Goal: Navigation & Orientation: Find specific page/section

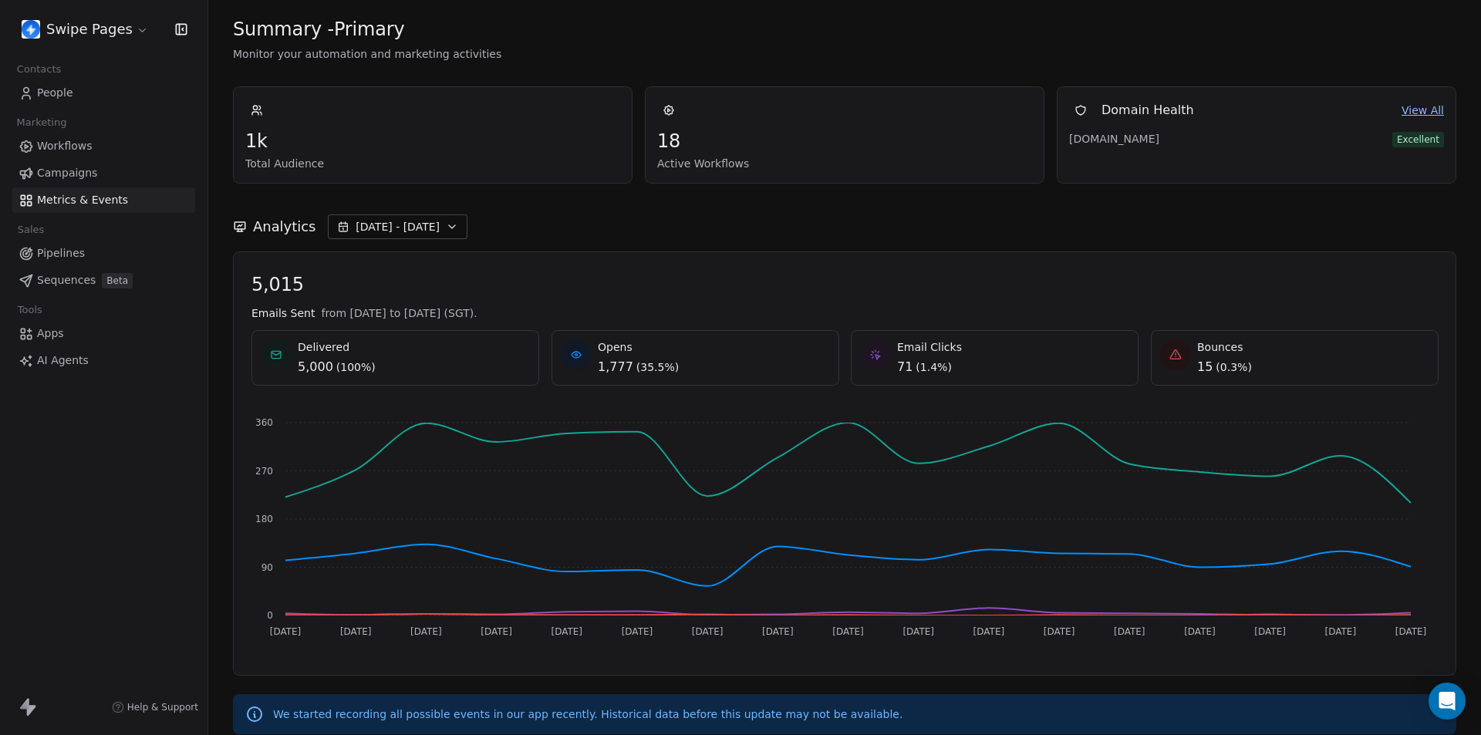
click at [95, 147] on link "Workflows" at bounding box center [103, 145] width 183 height 25
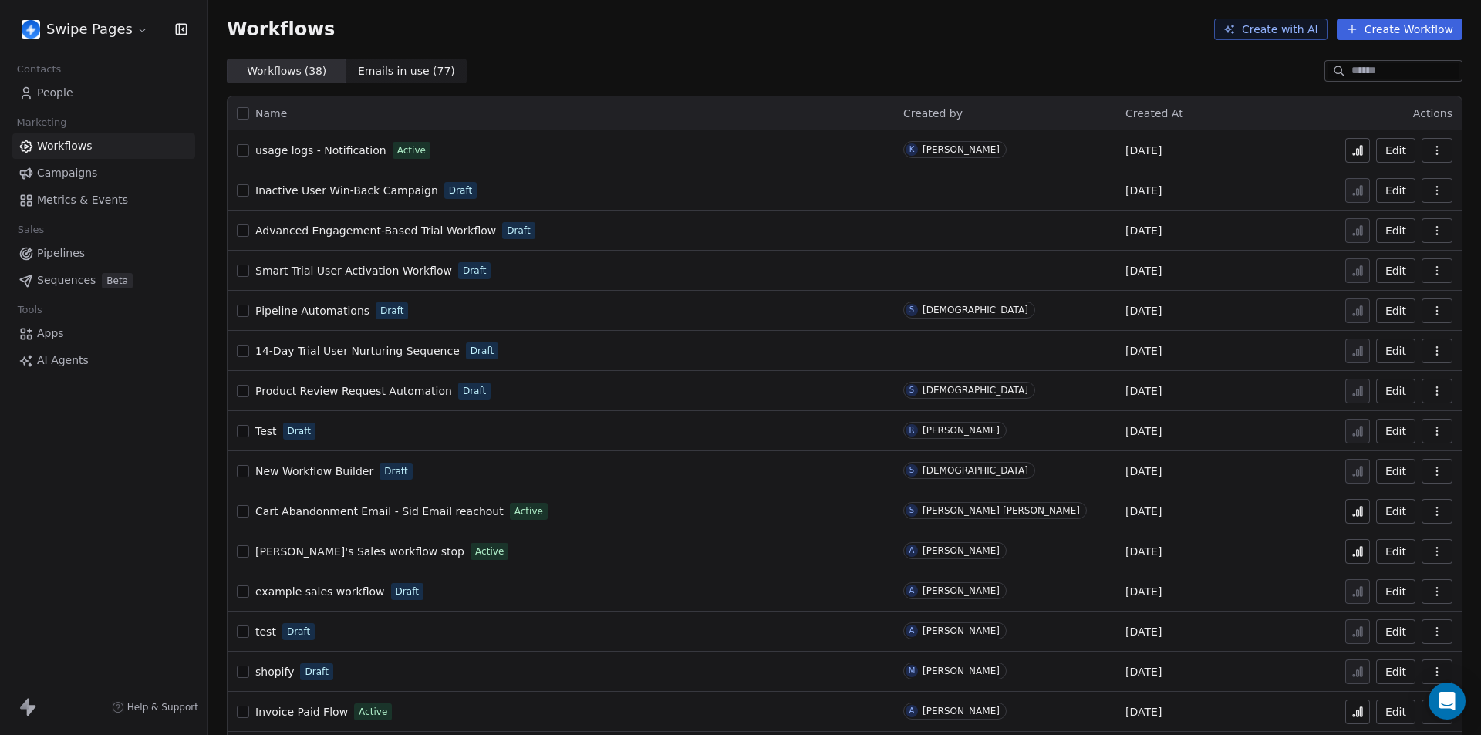
click at [359, 151] on span "usage logs - Notification" at bounding box center [320, 150] width 131 height 12
click at [62, 94] on span "People" at bounding box center [55, 93] width 36 height 16
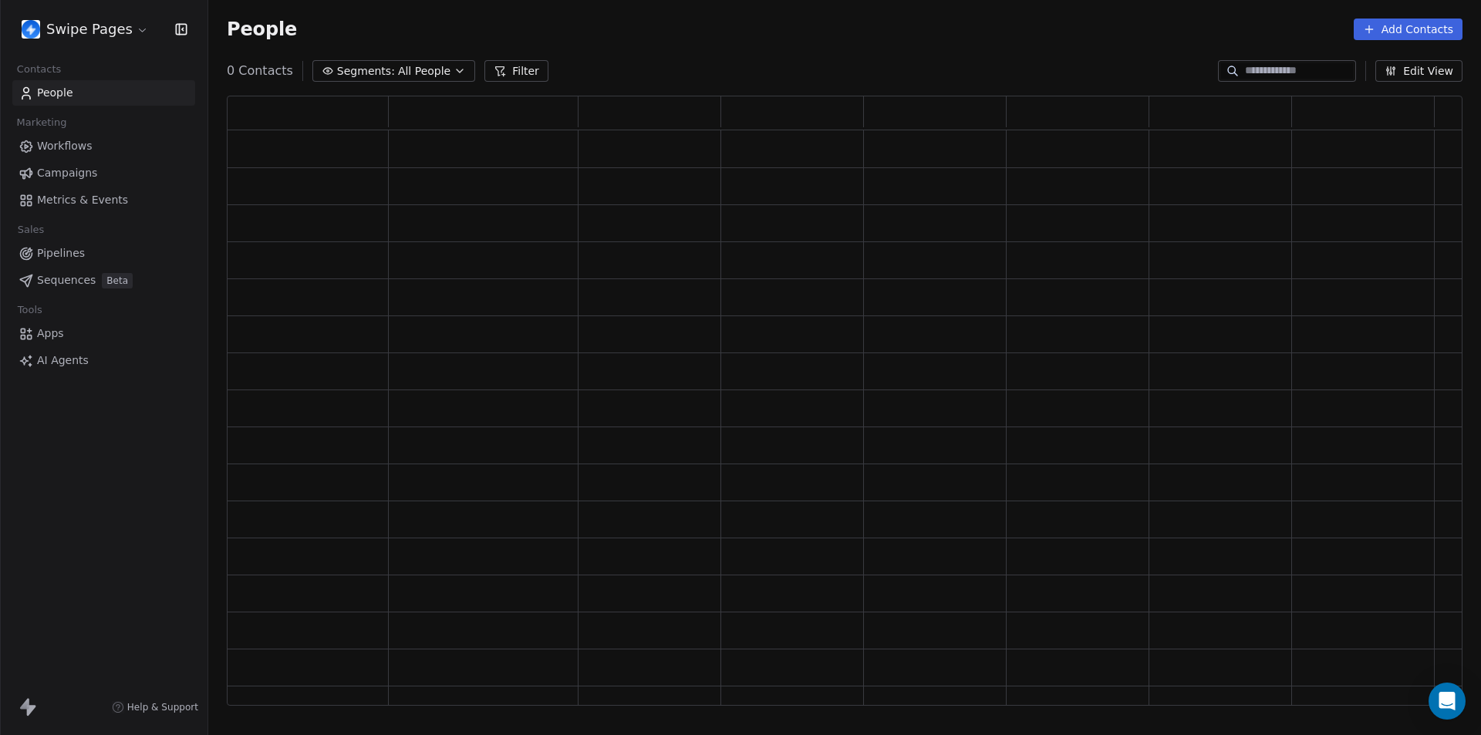
scroll to position [598, 1224]
click at [80, 174] on span "Campaigns" at bounding box center [67, 173] width 60 height 16
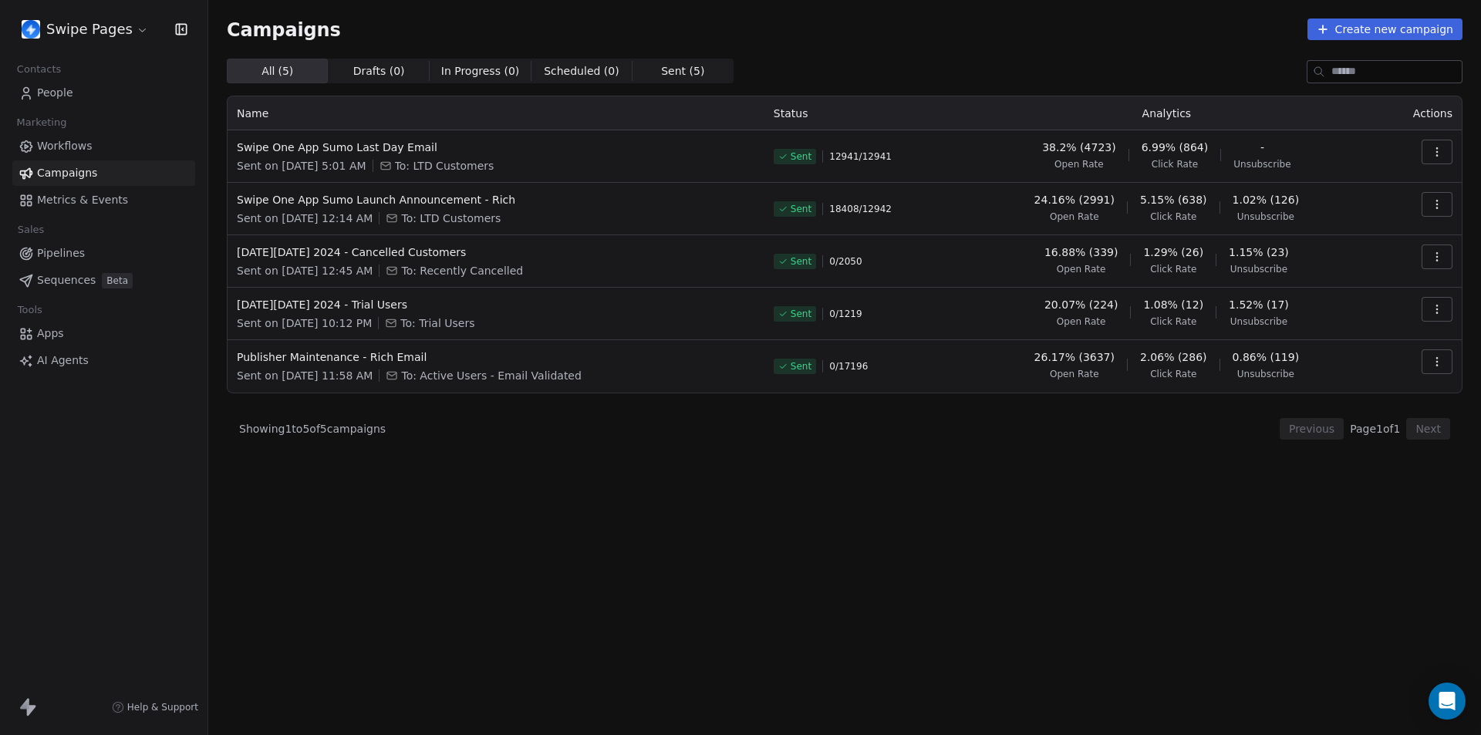
click at [75, 205] on span "Metrics & Events" at bounding box center [82, 200] width 91 height 16
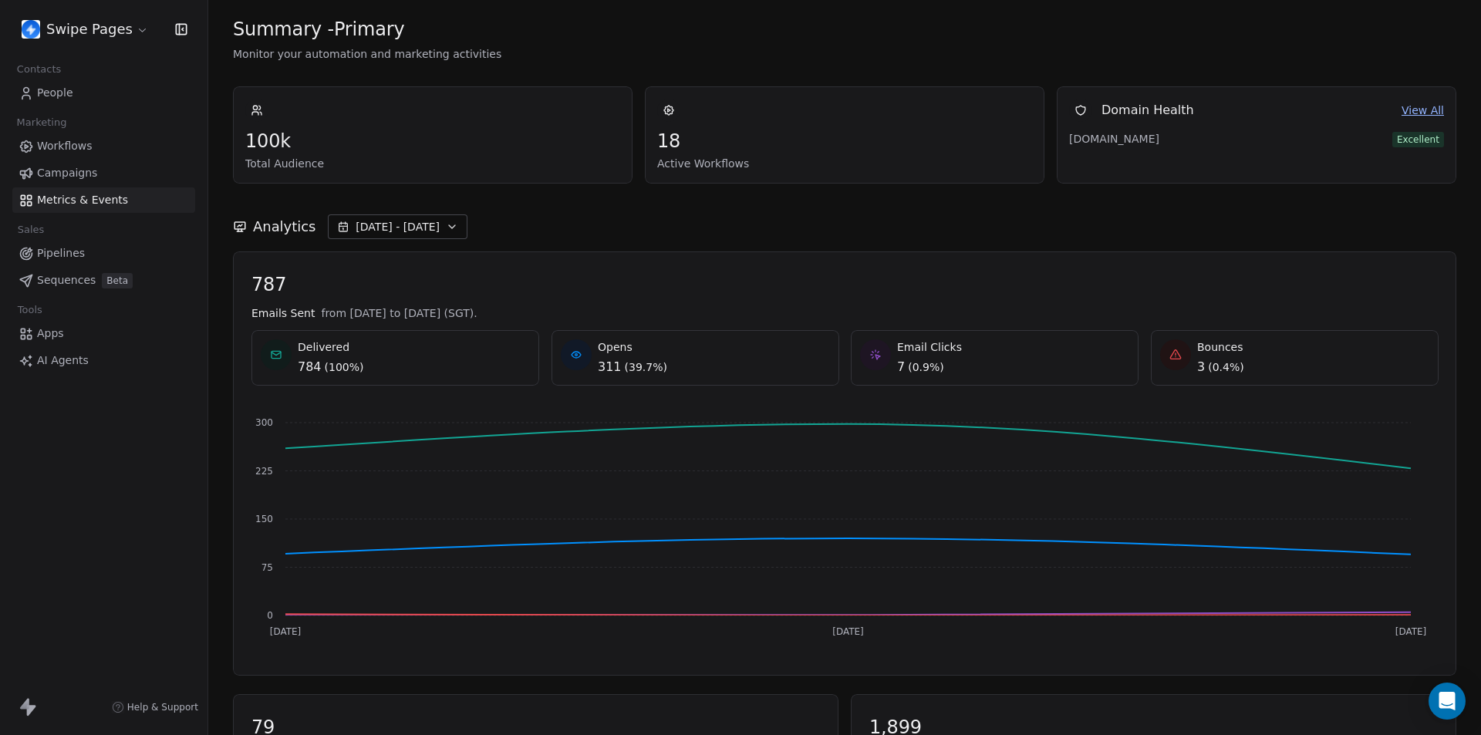
drag, startPoint x: 500, startPoint y: 312, endPoint x: 674, endPoint y: 303, distance: 174.5
click at [674, 303] on div "787 Emails Sent from [DATE] to [DATE] (SGT). Delivered 784 ( 100% ) Opens 311 (…" at bounding box center [844, 463] width 1186 height 381
click at [801, 296] on div "787 Emails Sent from [DATE] to [DATE] (SGT). Delivered 784 ( 100% ) Opens 311 (…" at bounding box center [844, 463] width 1186 height 381
click at [117, 22] on html "Swipe Pages Contacts People Marketing Workflows Campaigns Metrics & Events Sale…" at bounding box center [740, 367] width 1481 height 735
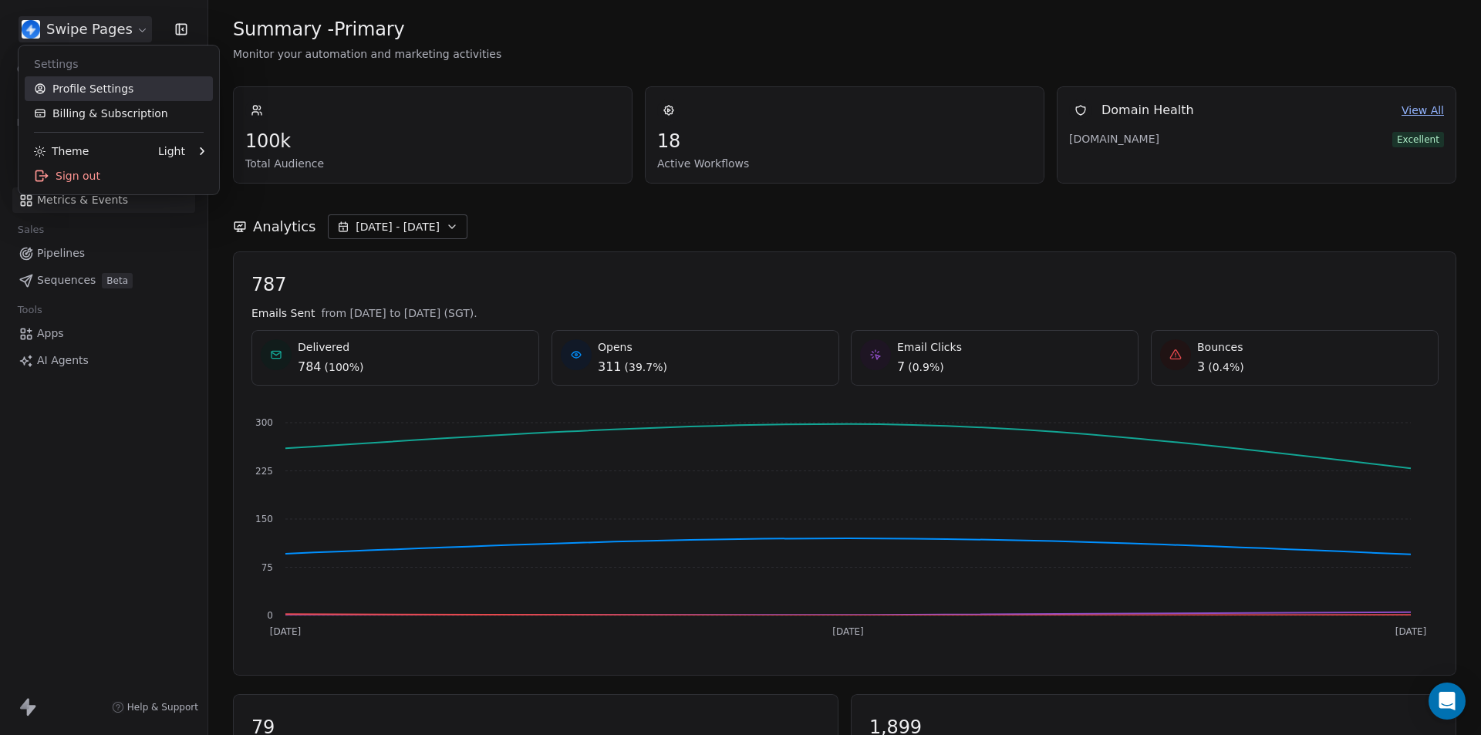
click at [105, 83] on link "Profile Settings" at bounding box center [119, 88] width 188 height 25
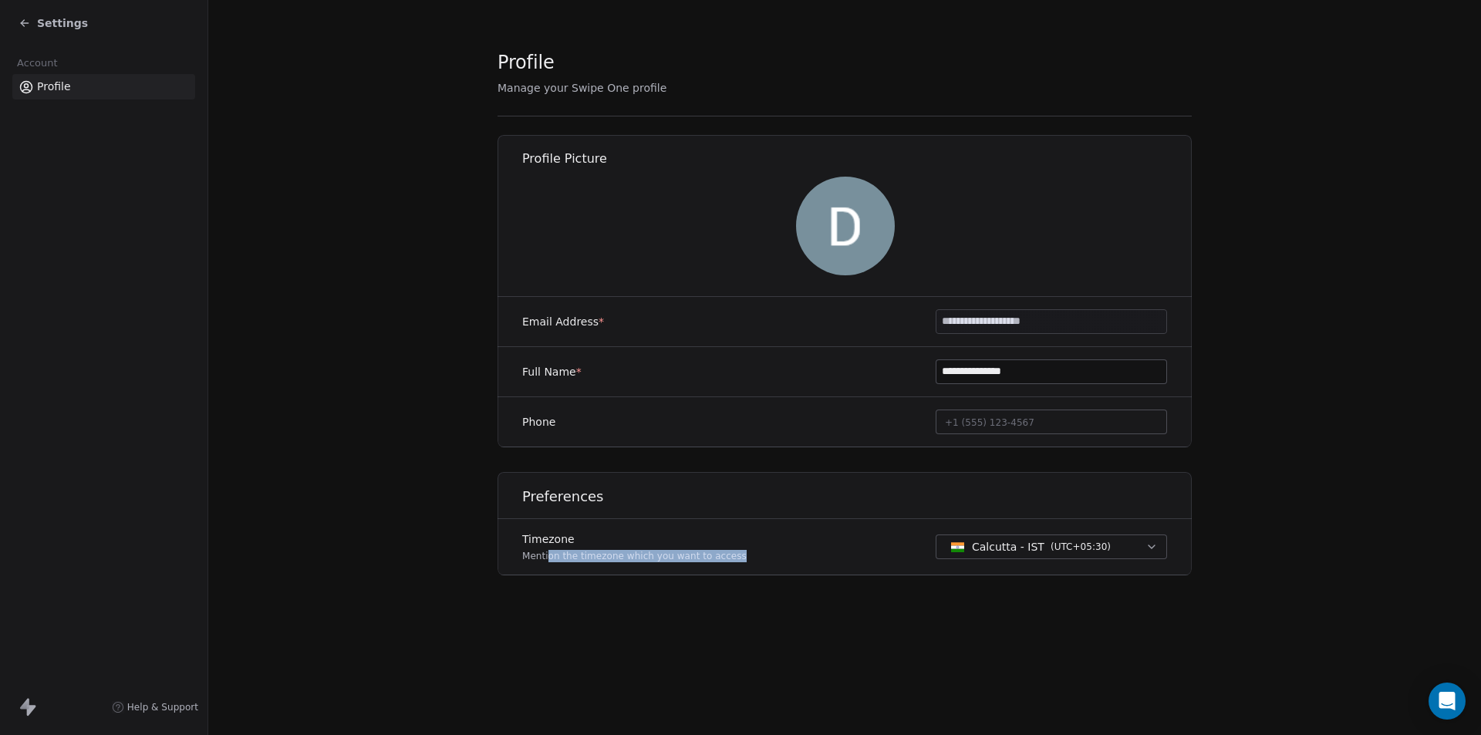
drag, startPoint x: 565, startPoint y: 551, endPoint x: 731, endPoint y: 558, distance: 166.7
click at [791, 556] on div "Timezone Mention the timezone which you want to access [GEOGRAPHIC_DATA] - IST …" at bounding box center [844, 547] width 694 height 56
click at [688, 558] on p "Mention the timezone which you want to access" at bounding box center [634, 556] width 224 height 12
click at [660, 559] on p "Mention the timezone which you want to access" at bounding box center [634, 556] width 224 height 12
drag, startPoint x: 527, startPoint y: 555, endPoint x: 783, endPoint y: 564, distance: 256.2
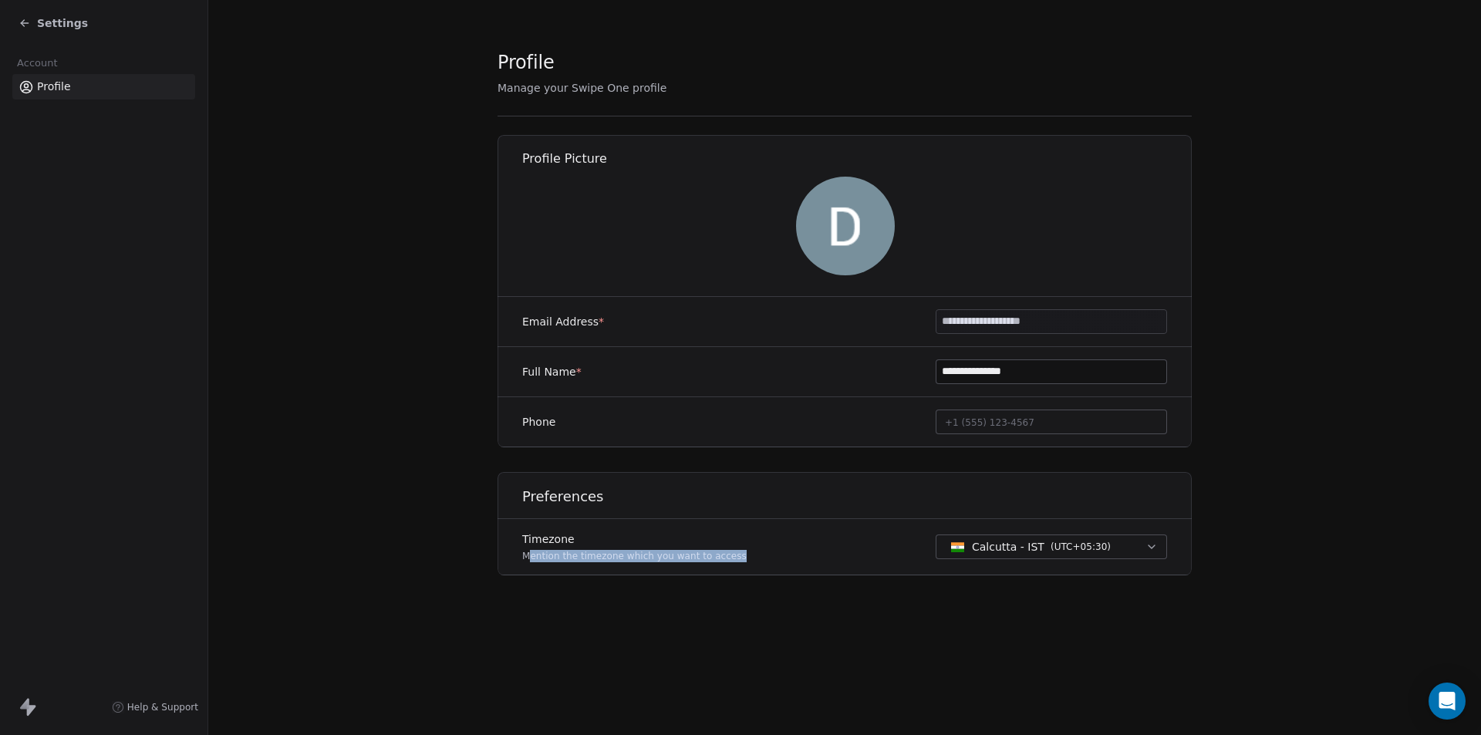
click at [783, 564] on div "Timezone Mention the timezone which you want to access [GEOGRAPHIC_DATA] - IST …" at bounding box center [844, 547] width 694 height 56
click at [649, 556] on p "Mention the timezone which you want to access" at bounding box center [634, 556] width 224 height 12
click at [32, 13] on div "Settings" at bounding box center [107, 23] width 177 height 22
click at [29, 21] on icon at bounding box center [25, 23] width 12 height 12
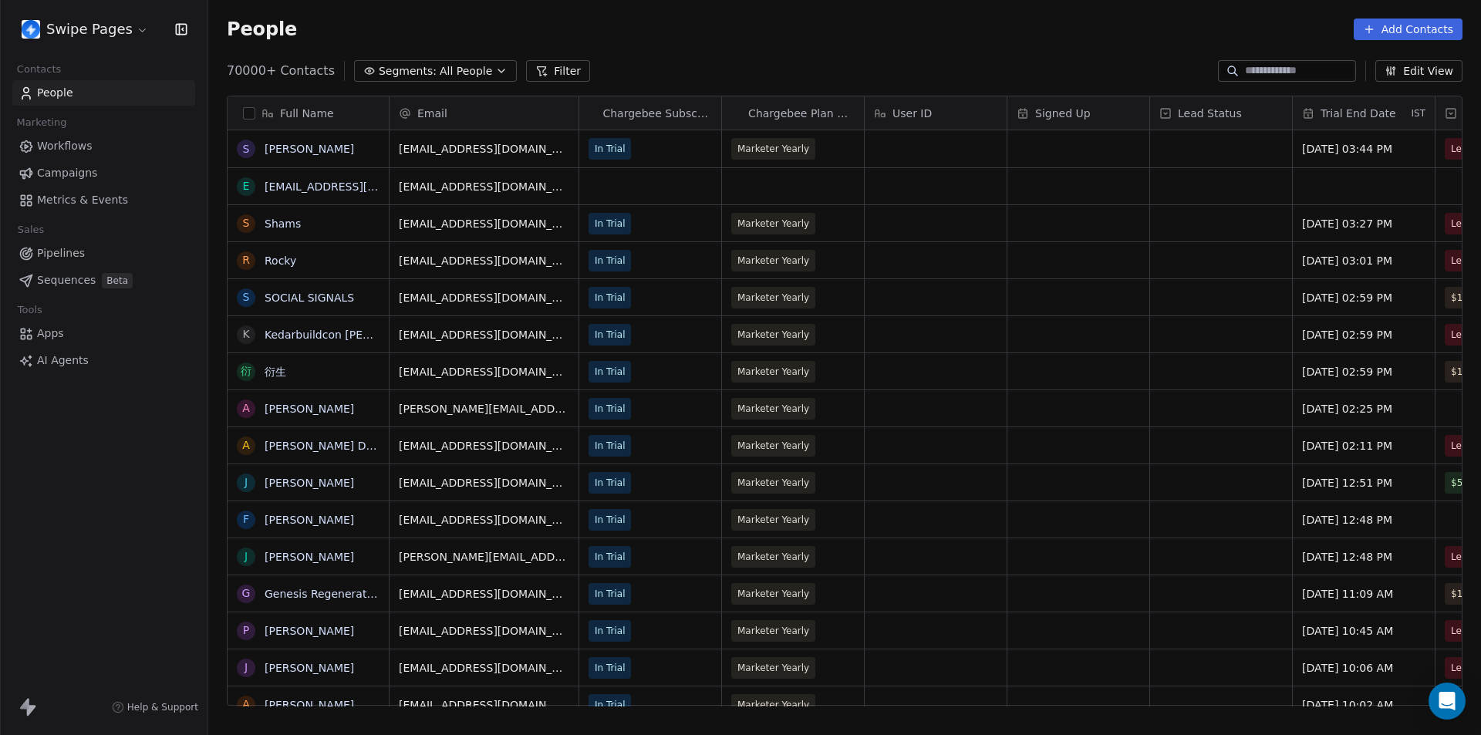
scroll to position [635, 1261]
click at [56, 201] on span "Metrics & Events" at bounding box center [82, 200] width 91 height 16
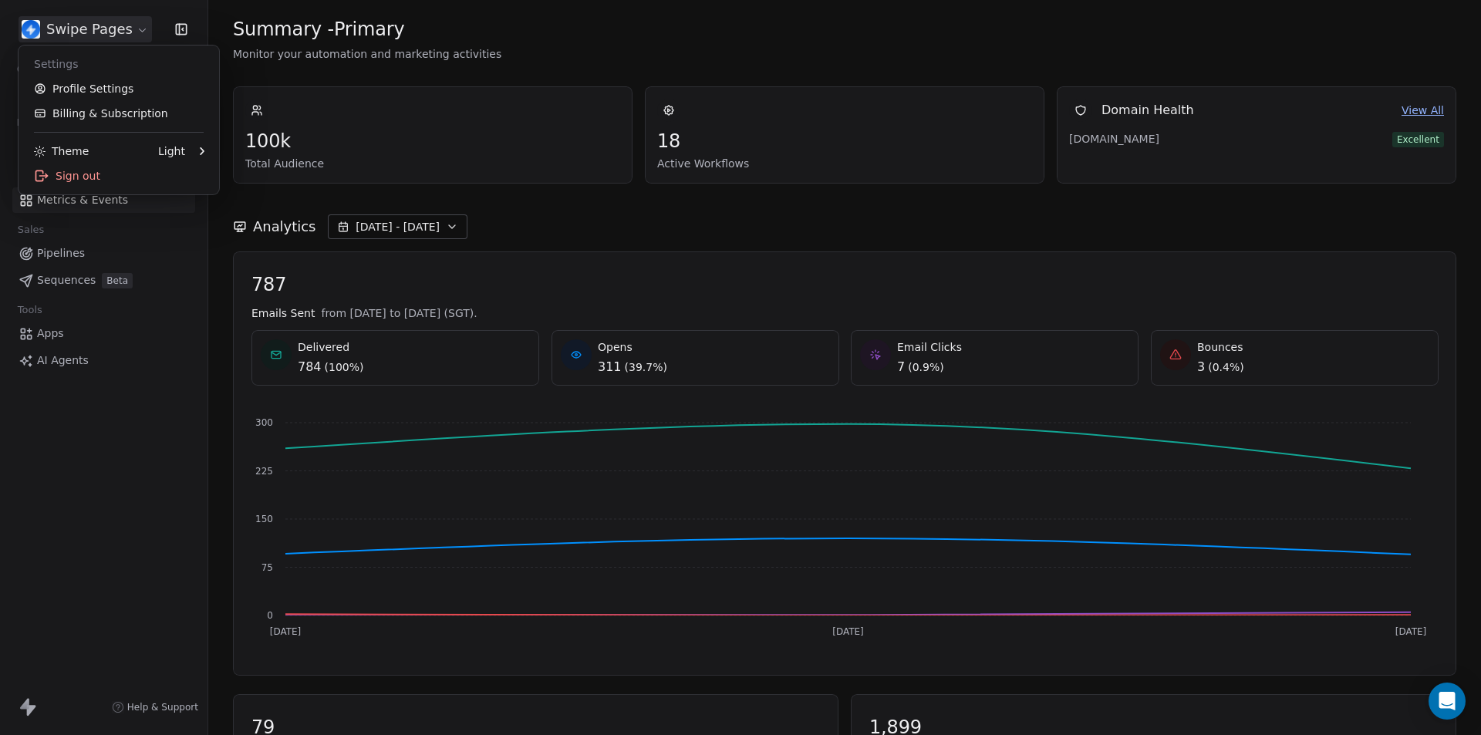
click at [61, 35] on html "Swipe Pages Contacts People Marketing Workflows Campaigns Metrics & Events Sale…" at bounding box center [740, 367] width 1481 height 735
drag, startPoint x: 499, startPoint y: 312, endPoint x: 615, endPoint y: 311, distance: 115.7
click at [609, 311] on html "Swipe Pages Contacts People Marketing Workflows Campaigns Metrics & Events Sale…" at bounding box center [740, 367] width 1481 height 735
click at [824, 305] on div "787 Emails Sent from [DATE] to [DATE] (SGT). Delivered 784 ( 100% ) Opens 311 (…" at bounding box center [844, 463] width 1186 height 381
drag, startPoint x: 344, startPoint y: 315, endPoint x: 539, endPoint y: 319, distance: 195.2
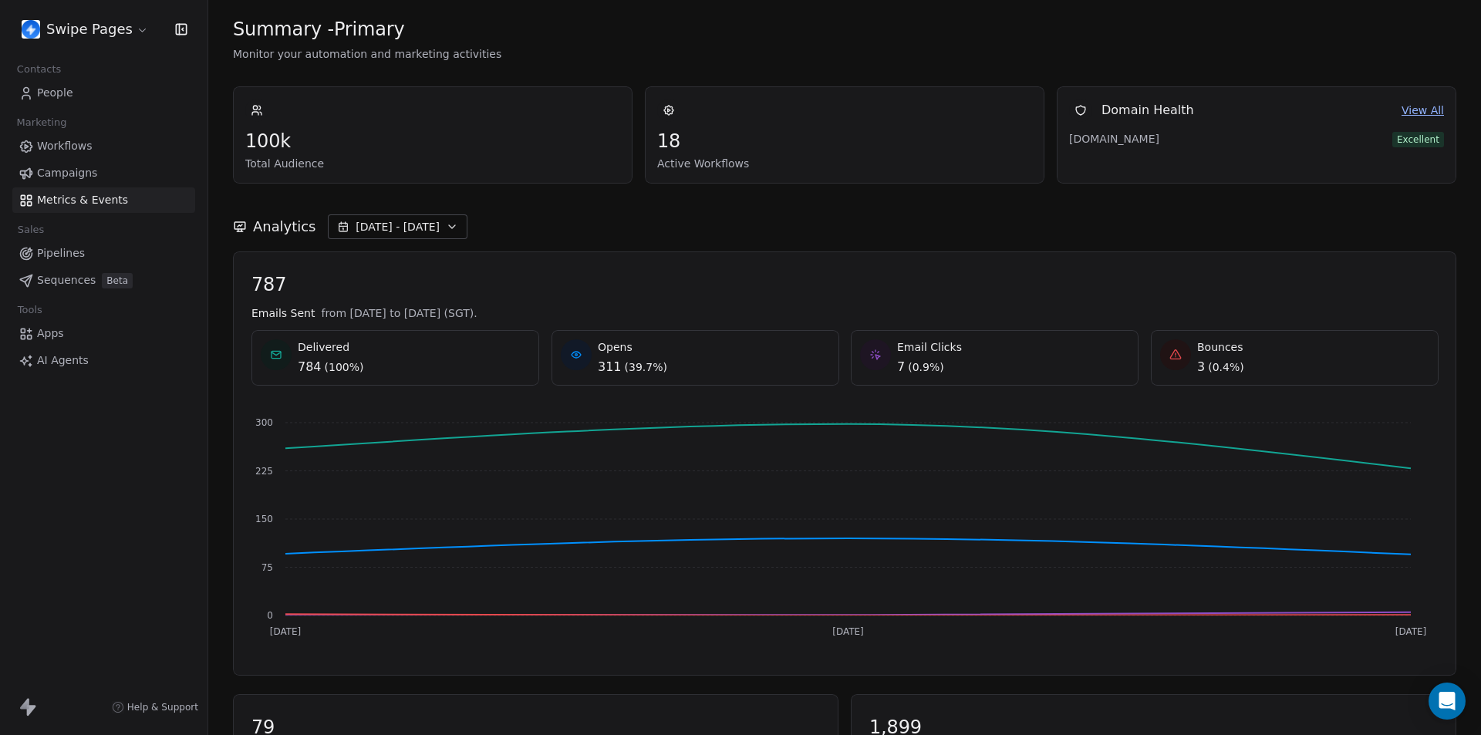
click at [541, 319] on div "Emails Sent from [DATE] to [DATE] (SGT)." at bounding box center [844, 312] width 1186 height 15
click at [477, 318] on span "from [DATE] to [DATE] (SGT)." at bounding box center [399, 312] width 156 height 15
drag, startPoint x: 500, startPoint y: 313, endPoint x: 631, endPoint y: 311, distance: 131.1
click at [571, 309] on div "Emails Sent from [DATE] to [DATE] (SGT)." at bounding box center [844, 312] width 1186 height 15
click at [700, 312] on div "Emails Sent from [DATE] to [DATE] (SGT)." at bounding box center [844, 312] width 1186 height 15
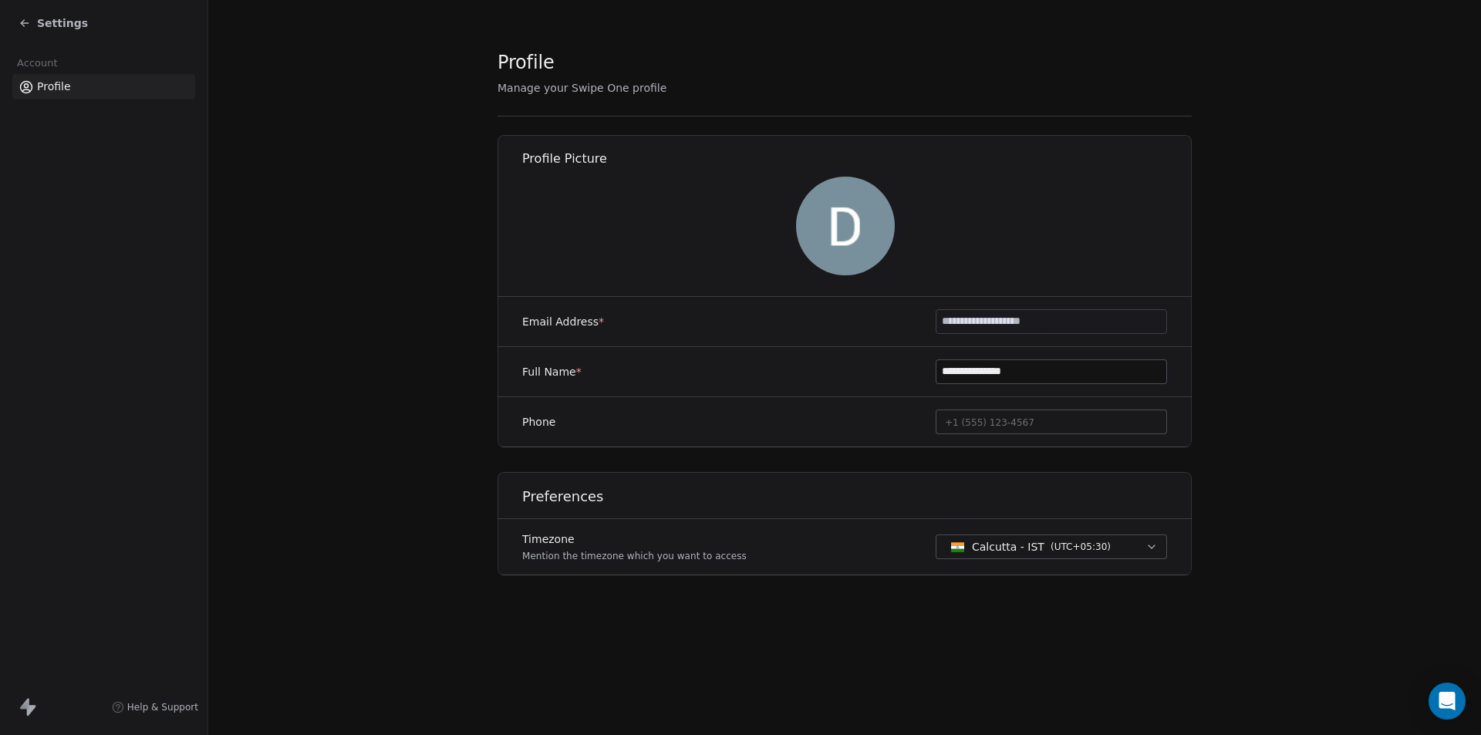
click at [1068, 550] on span "( UTC+05:30 )" at bounding box center [1081, 547] width 60 height 14
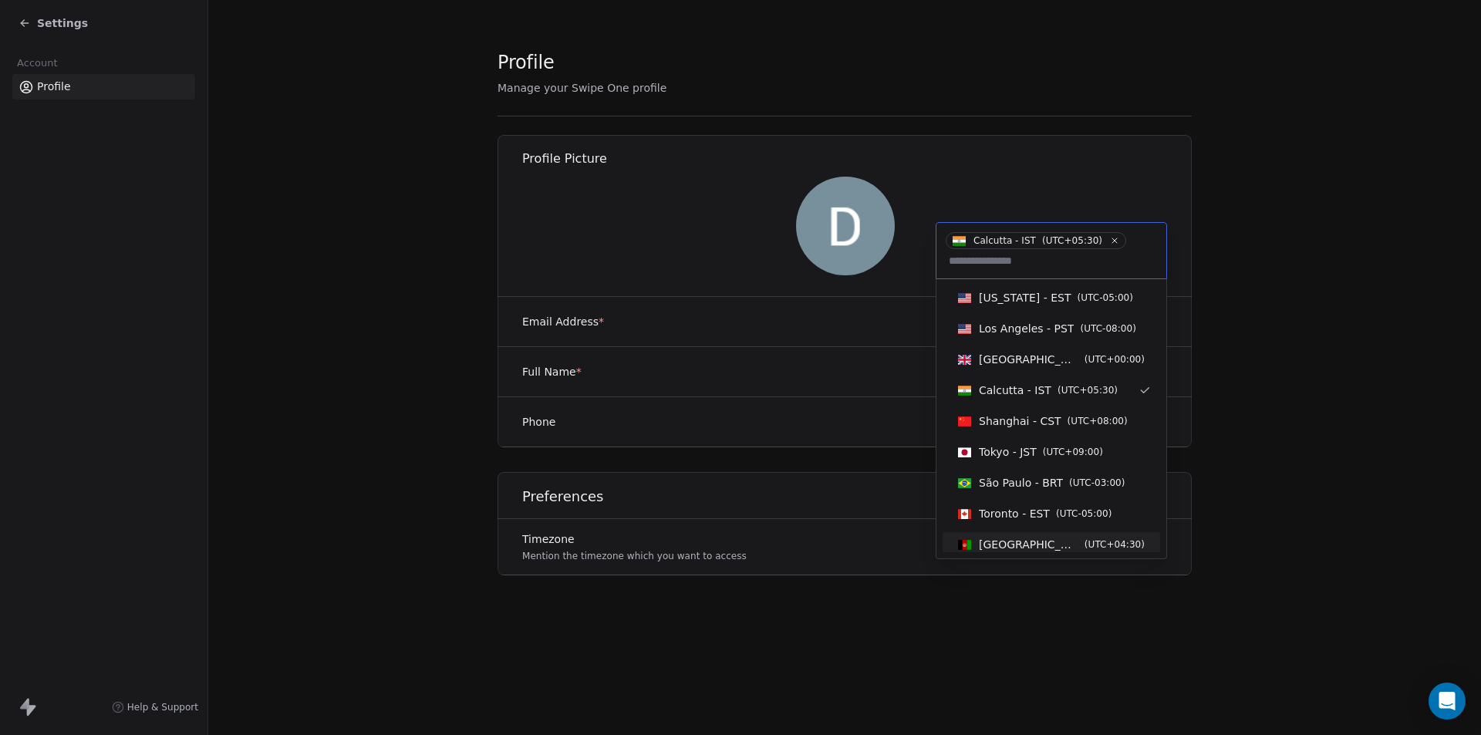
click at [1250, 634] on html "**********" at bounding box center [740, 367] width 1481 height 735
